Goal: Information Seeking & Learning: Learn about a topic

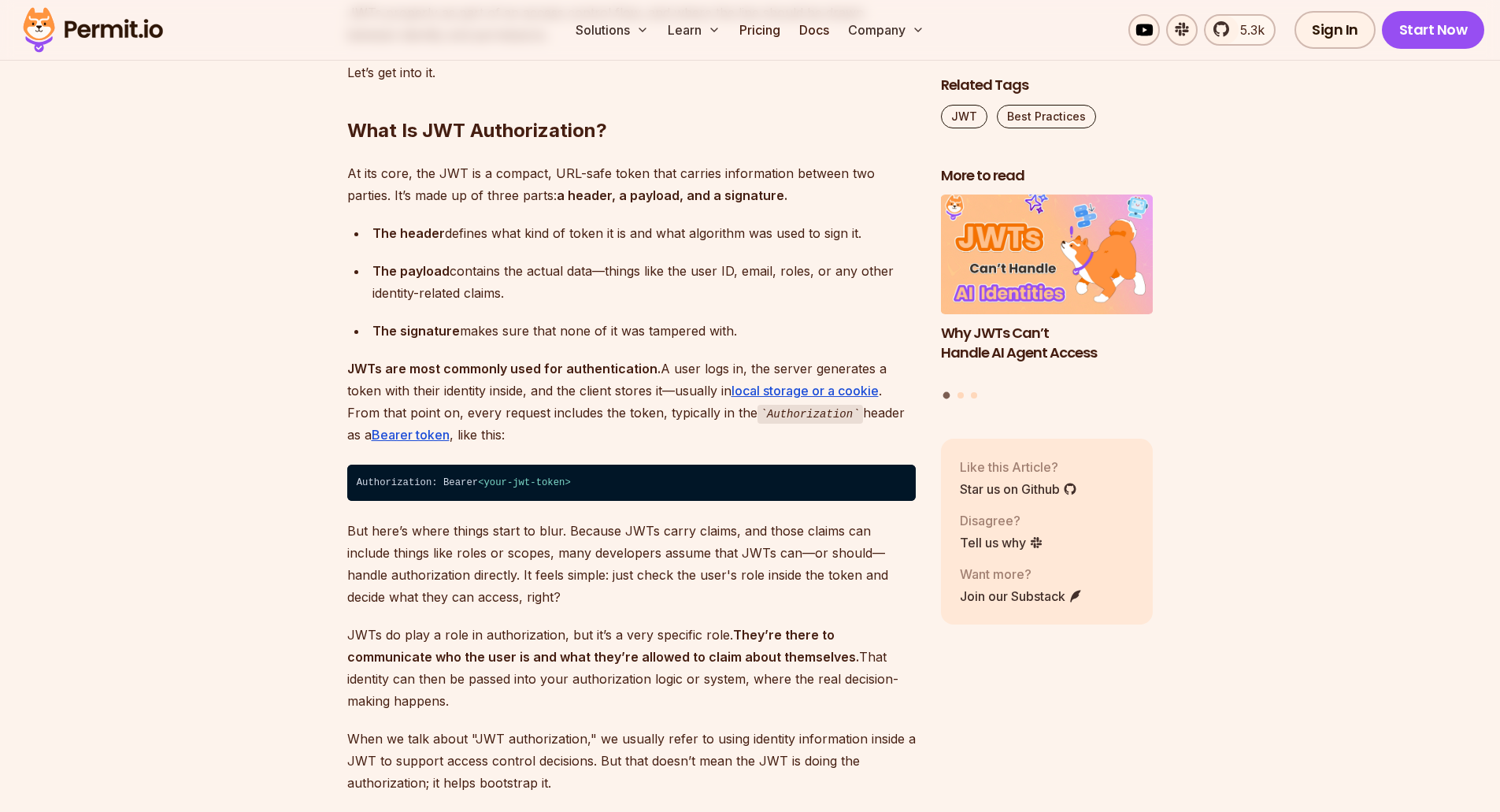
scroll to position [1338, 0]
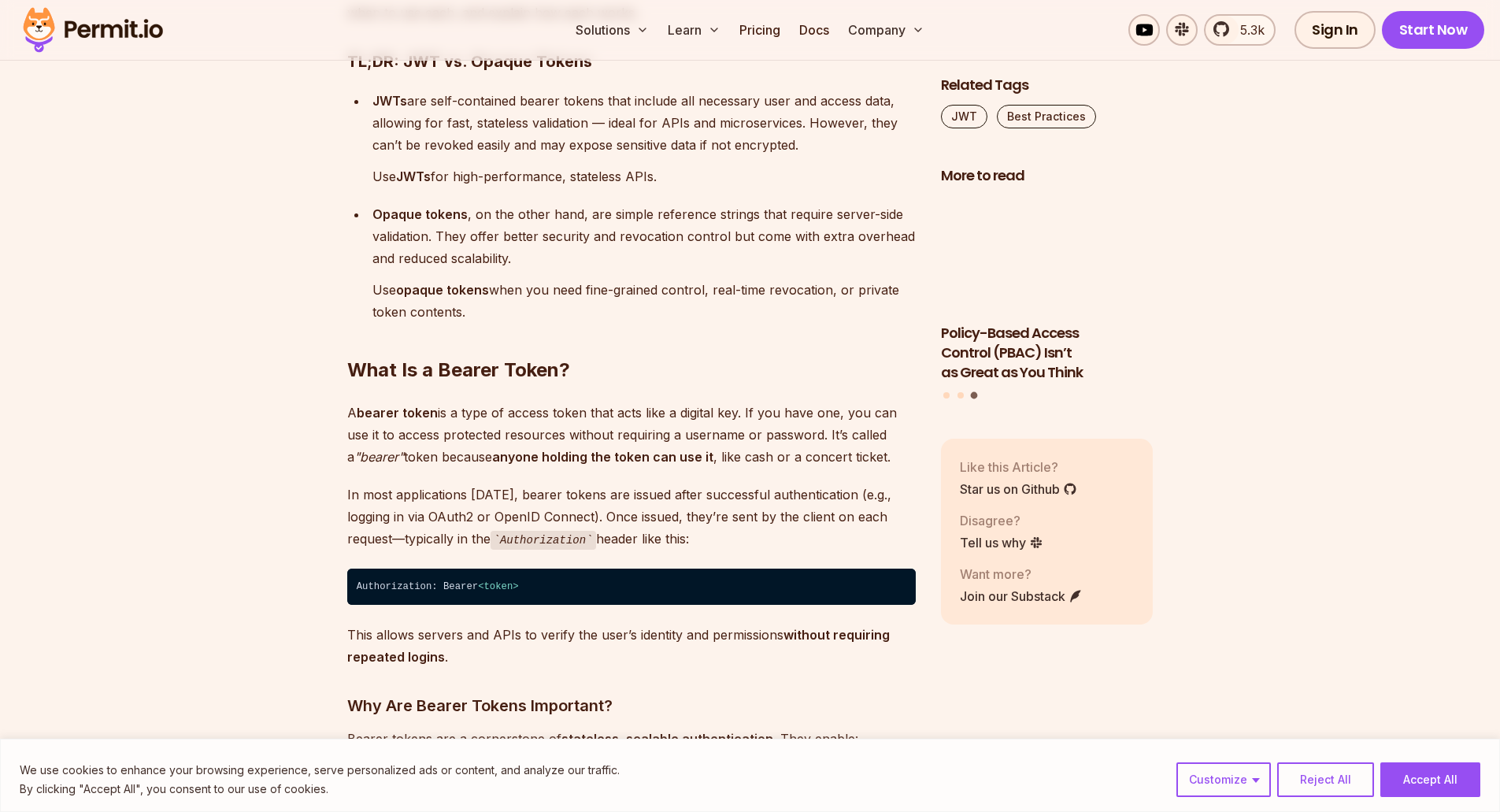
scroll to position [1496, 0]
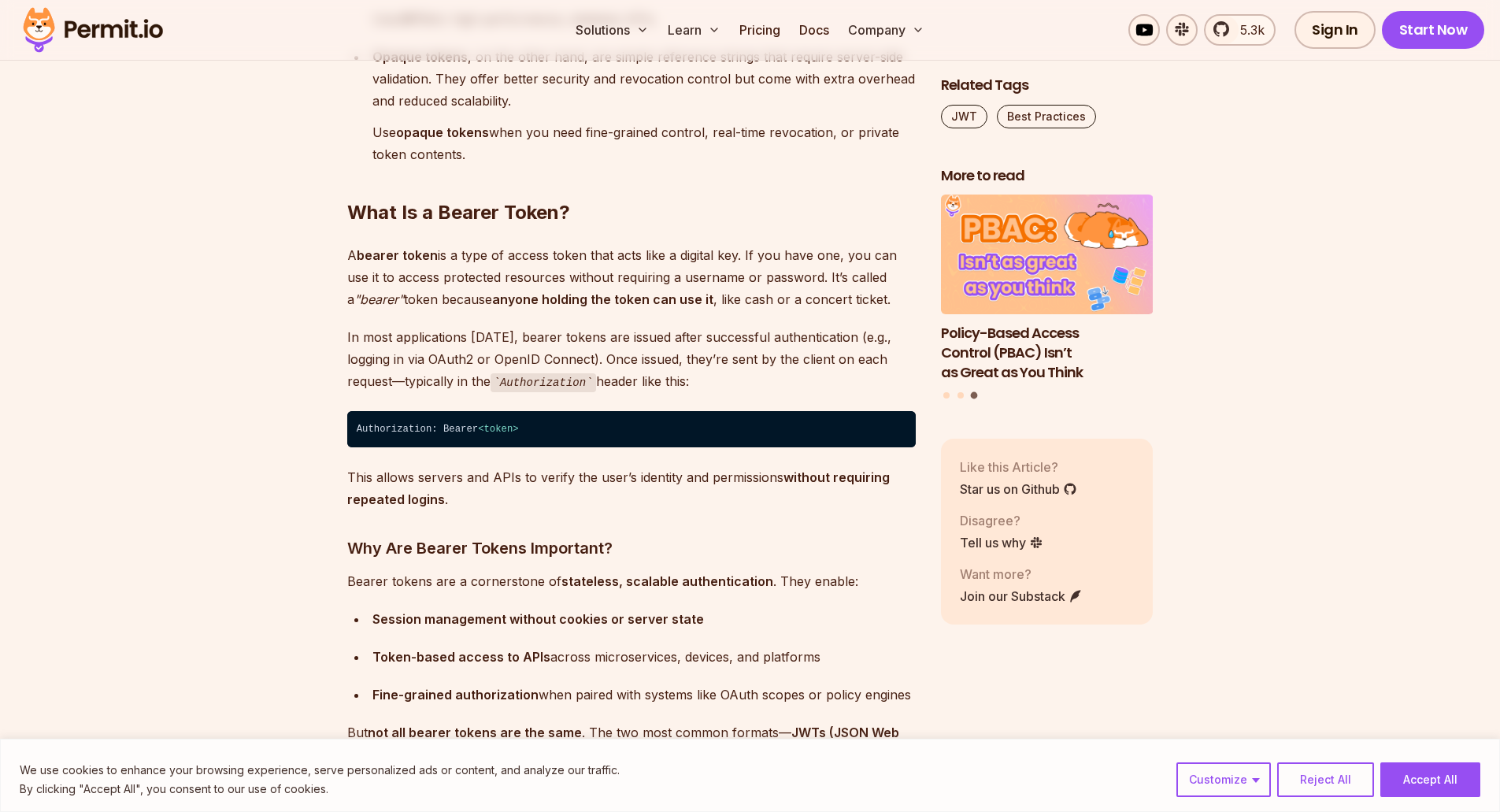
click at [795, 442] on code "Authorization: Bearer < token >" at bounding box center [631, 429] width 569 height 37
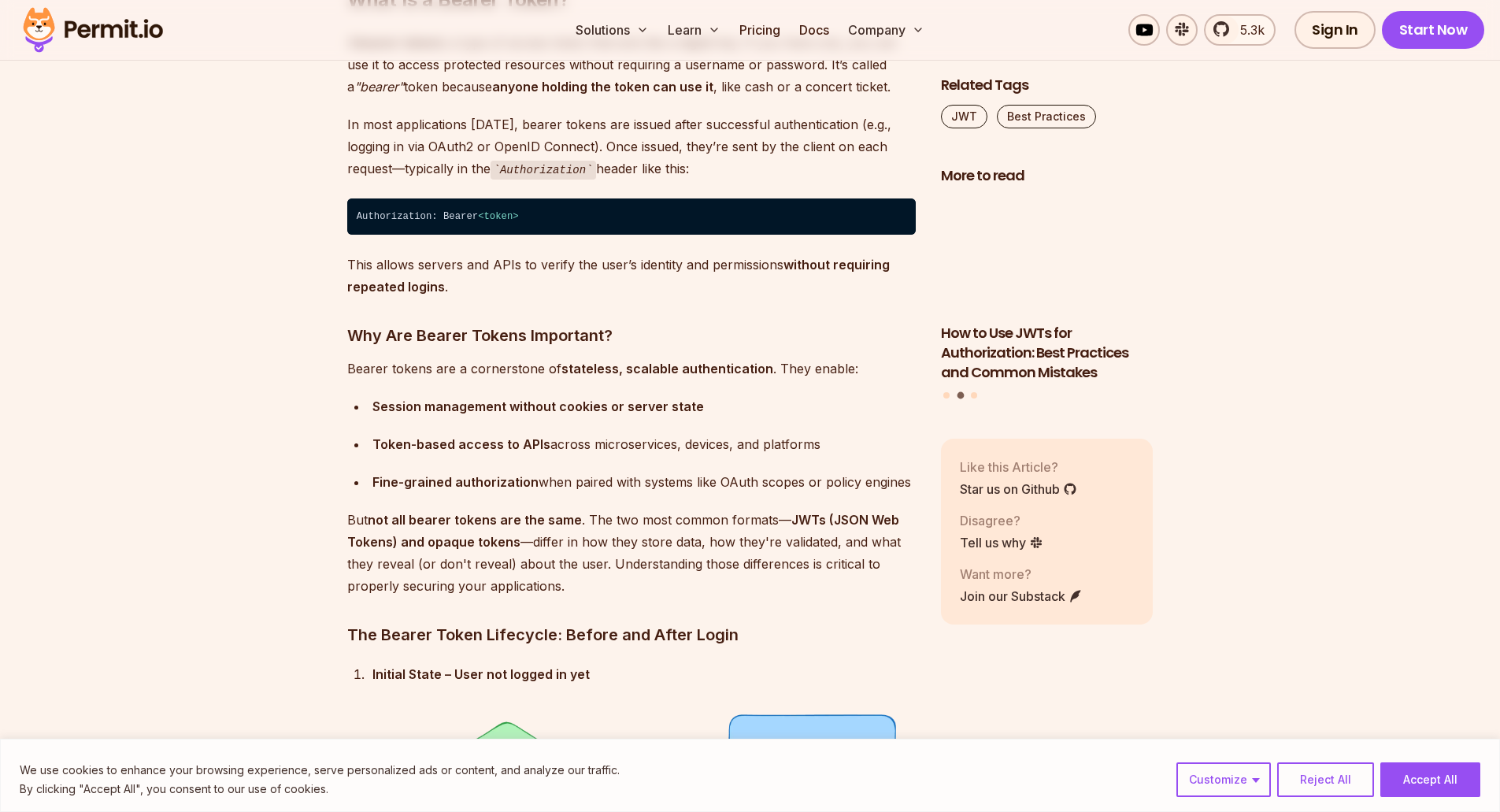
scroll to position [1732, 0]
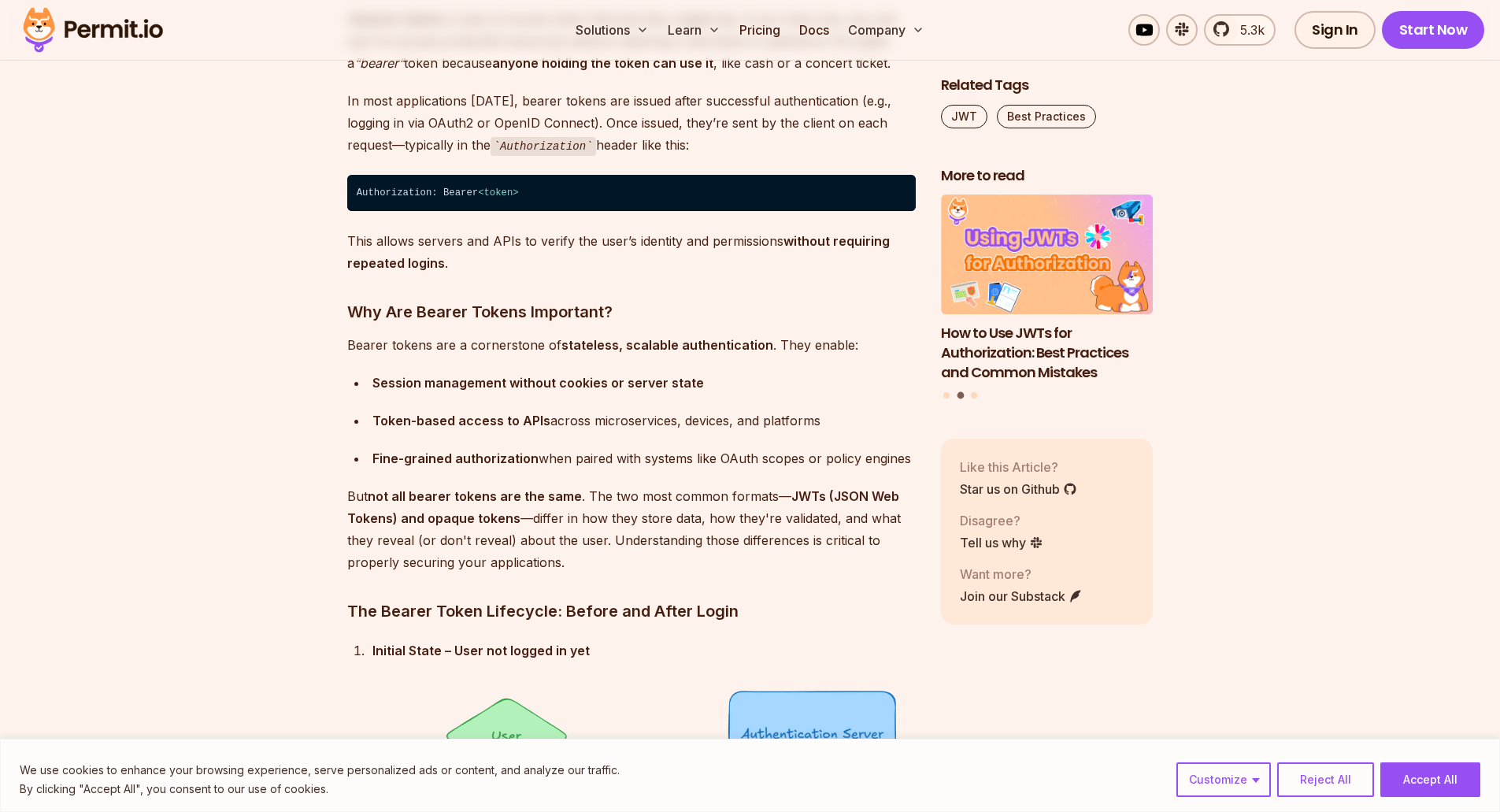
click at [446, 517] on strong "JWTs (JSON Web Tokens) and opaque tokens" at bounding box center [623, 507] width 552 height 37
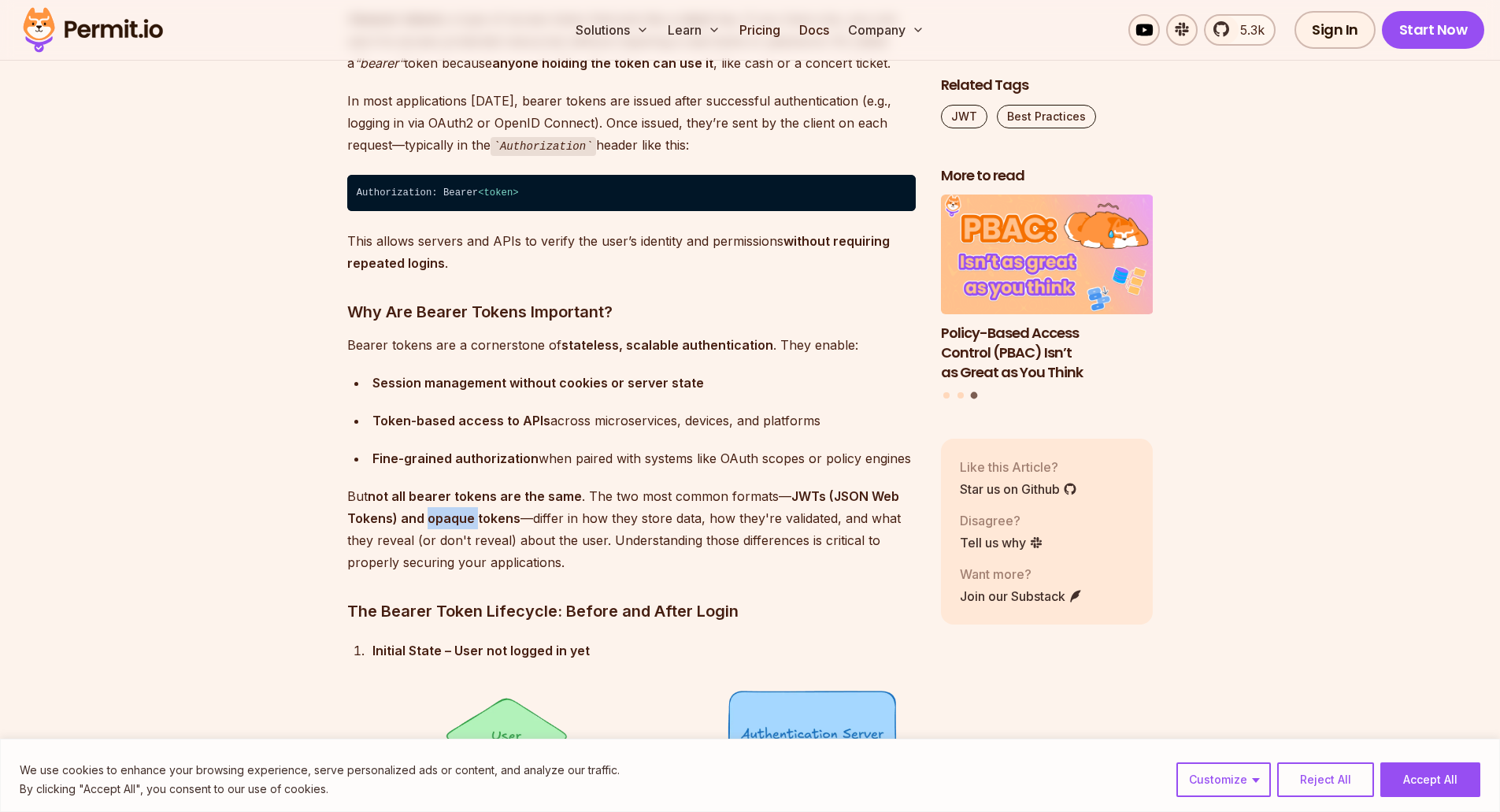
click at [446, 516] on strong "JWTs (JSON Web Tokens) and opaque tokens" at bounding box center [623, 507] width 552 height 37
click at [579, 515] on p "But not all bearer tokens are the same . The two most common formats— JWTs (JSO…" at bounding box center [631, 529] width 569 height 88
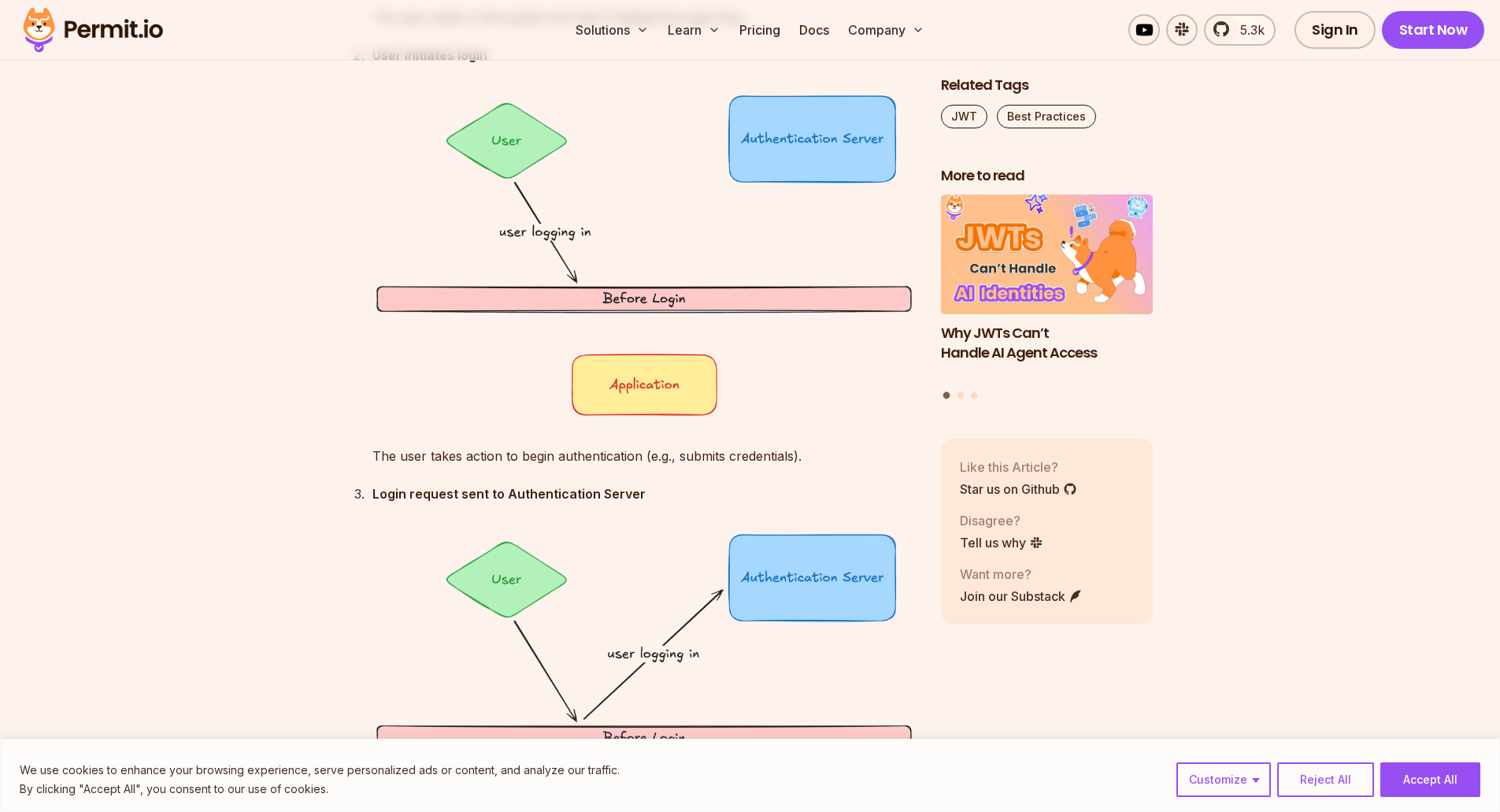
scroll to position [2677, 0]
